Goal: Navigation & Orientation: Find specific page/section

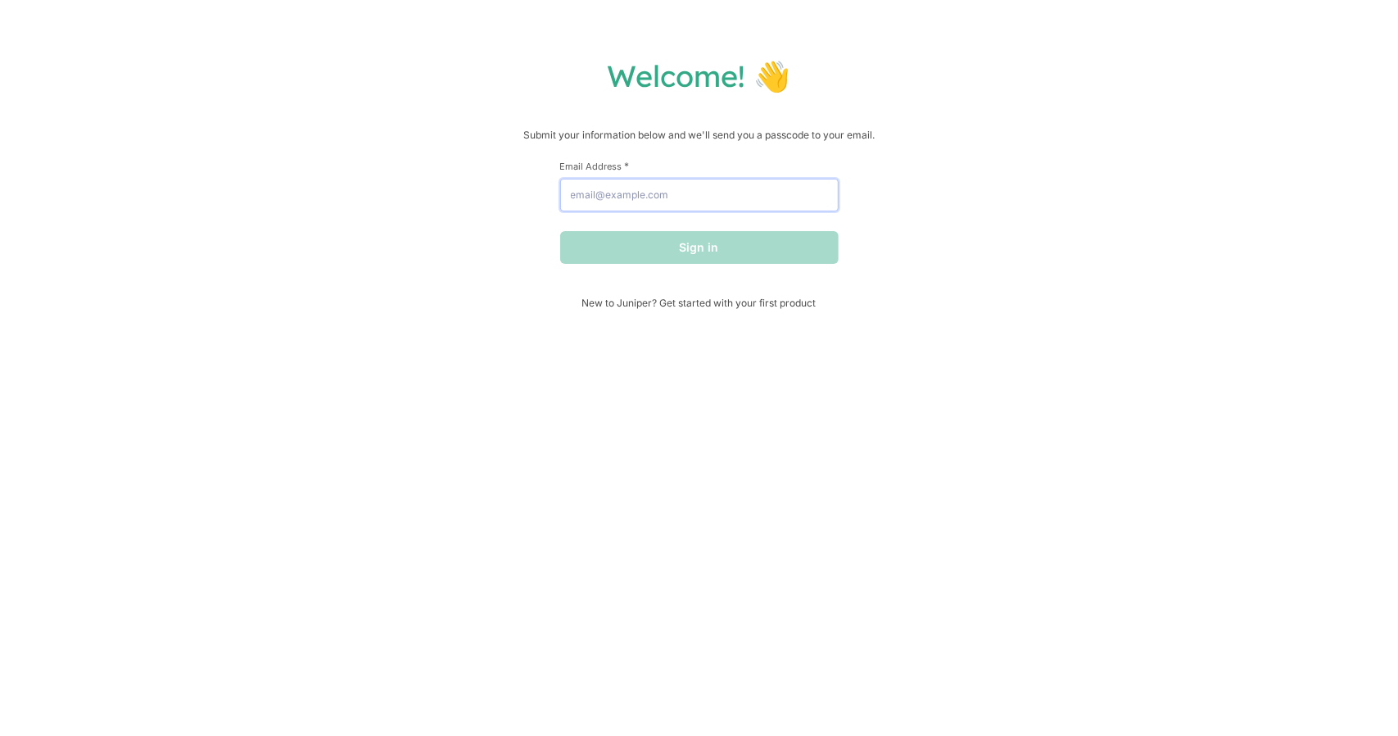
click at [629, 200] on input "Email Address *" at bounding box center [699, 195] width 279 height 33
type input "[PERSON_NAME][EMAIL_ADDRESS][DOMAIN_NAME]"
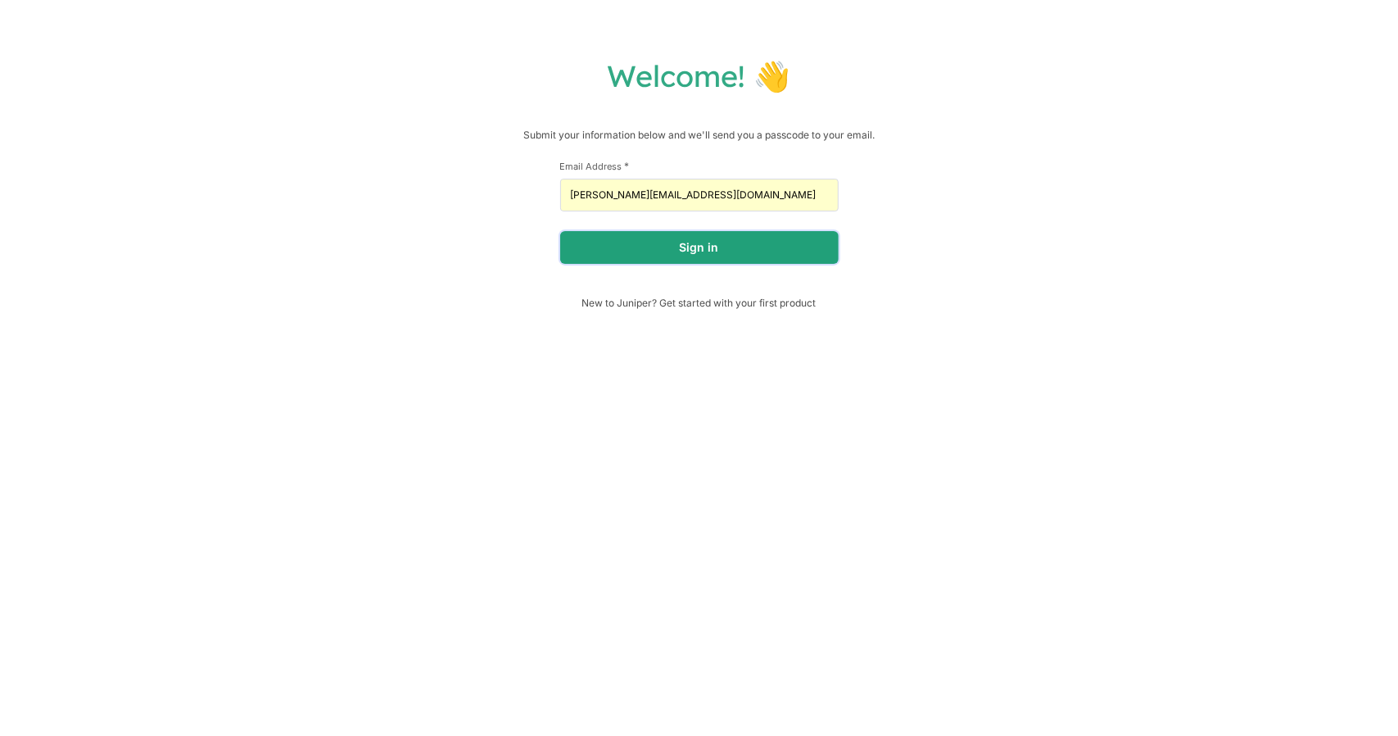
click at [677, 249] on button "Sign in" at bounding box center [699, 247] width 279 height 33
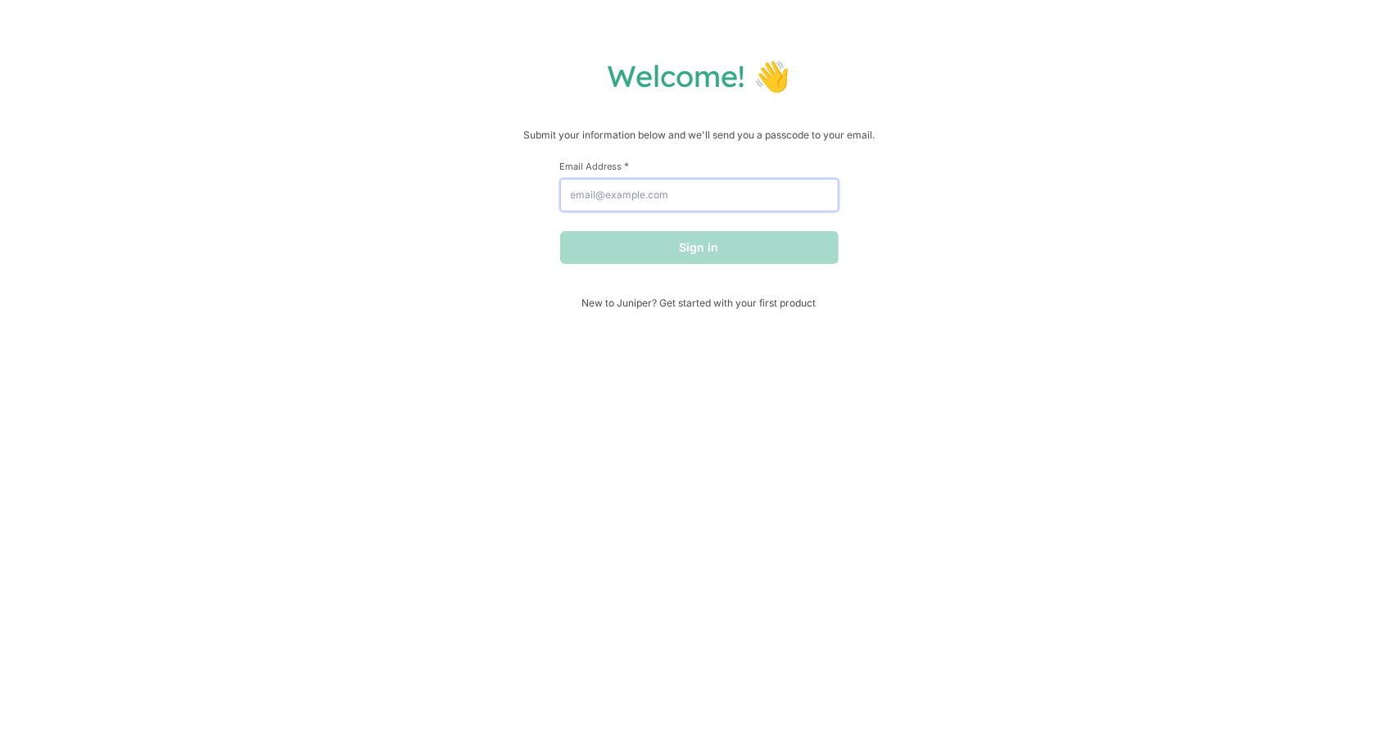
click at [657, 200] on input "Email Address *" at bounding box center [699, 195] width 279 height 33
type input "[PERSON_NAME][EMAIL_ADDRESS][DOMAIN_NAME]"
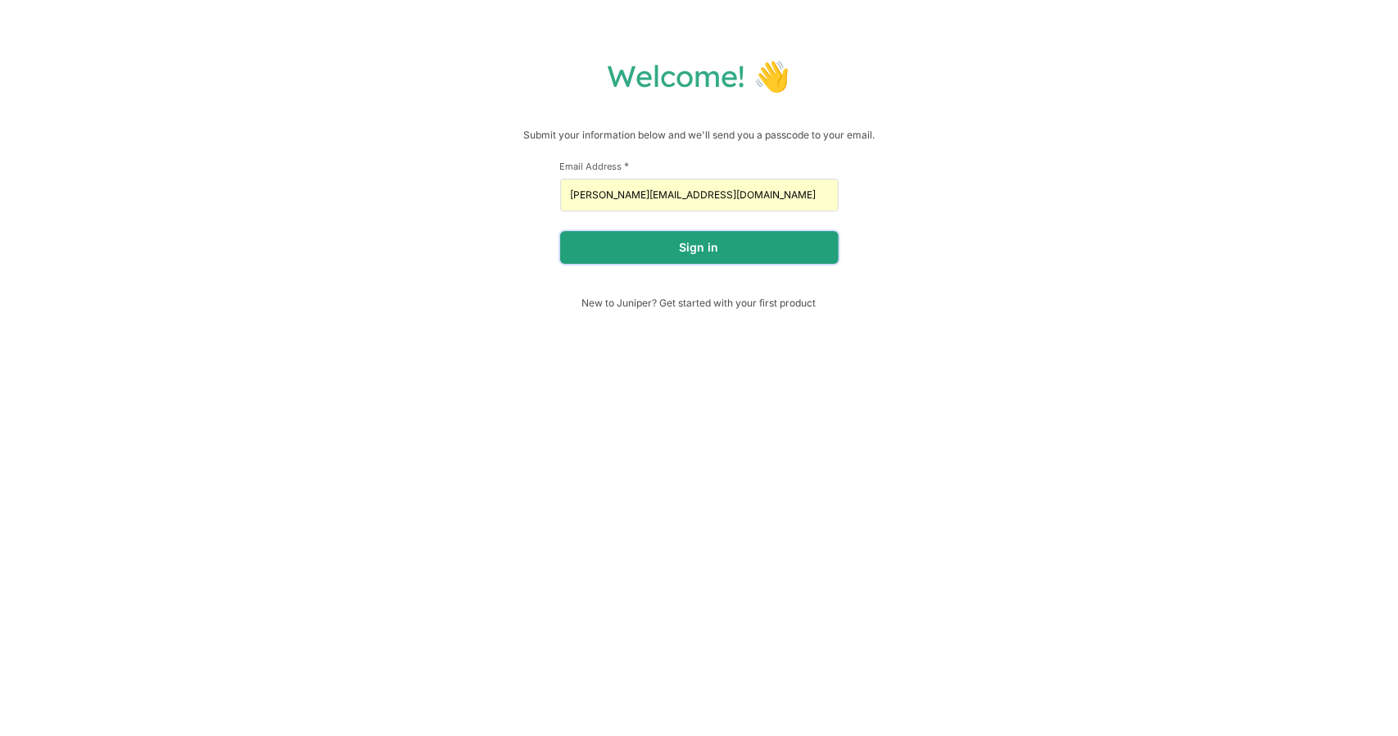
click at [664, 235] on button "Sign in" at bounding box center [699, 247] width 279 height 33
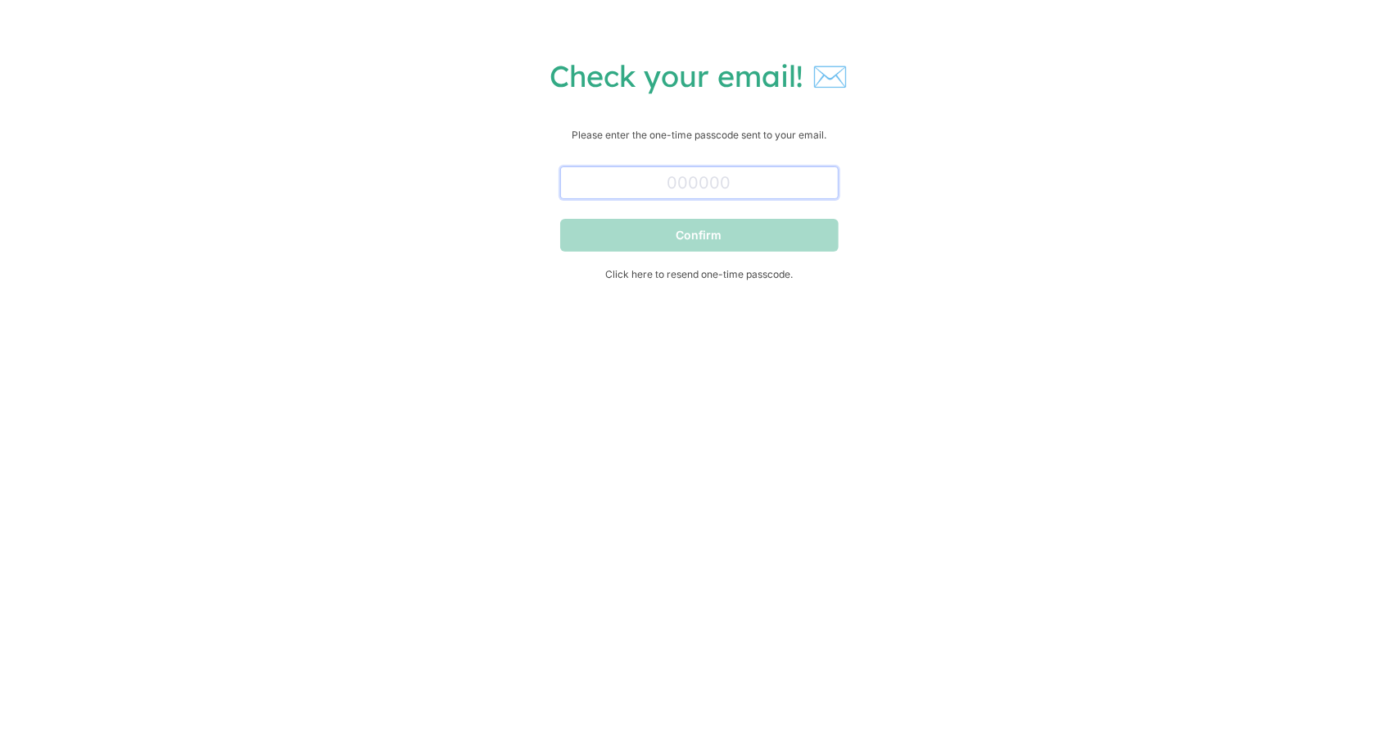
click at [682, 193] on input "text" at bounding box center [699, 182] width 279 height 33
paste input "858895"
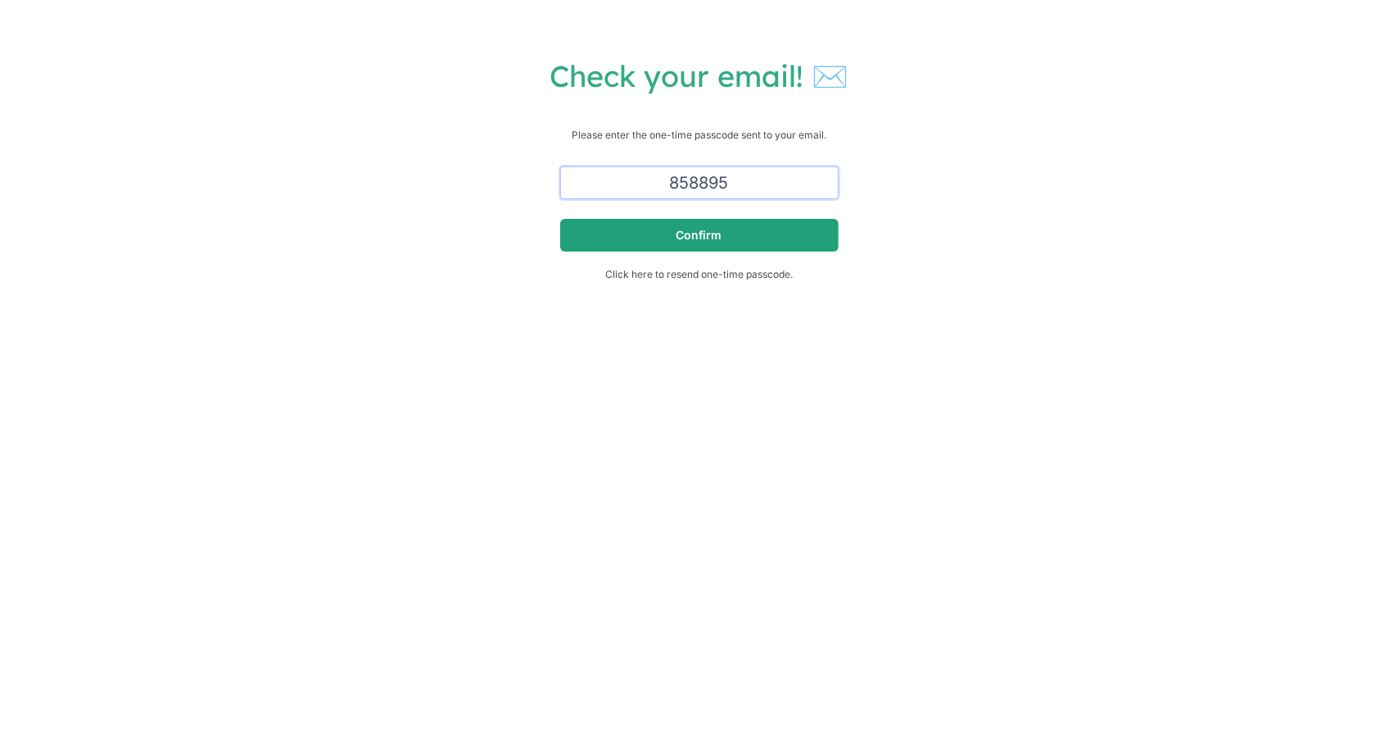
type input "858895"
click at [691, 230] on button "Confirm" at bounding box center [699, 235] width 279 height 33
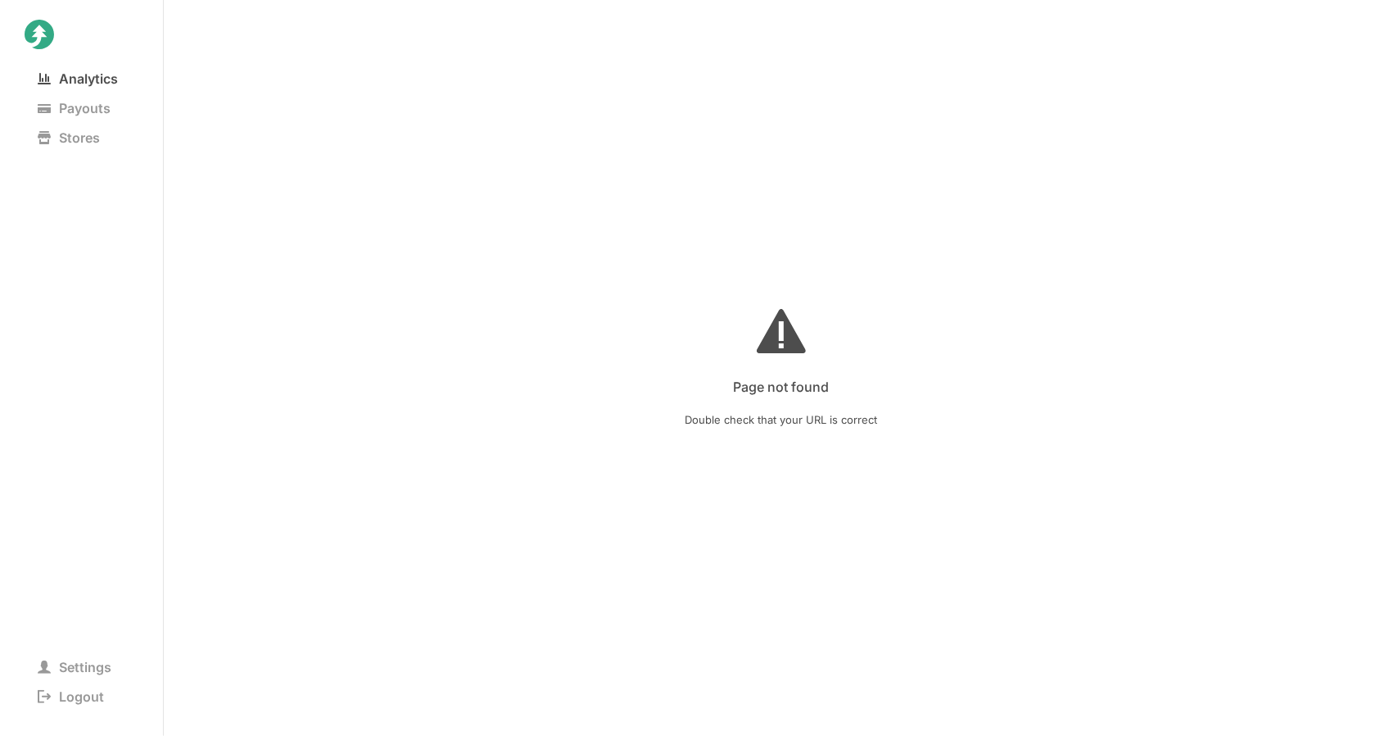
click at [55, 71] on span "Analytics" at bounding box center [78, 78] width 106 height 23
